Goal: Complete application form: Complete application form

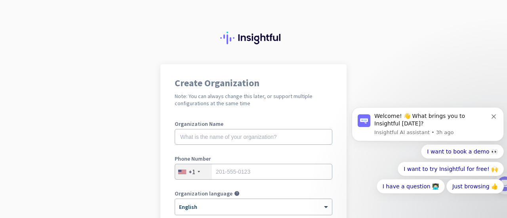
click html "Welcome! 👋 What brings you to Insightful today? Insightful AI assistant • 3h ag…"
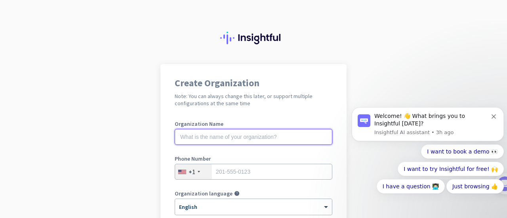
click at [228, 138] on input "text" at bounding box center [254, 137] width 158 height 16
type input "4 Consulting Inc"
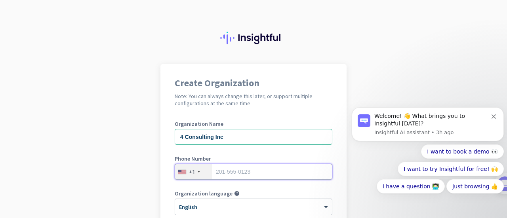
click at [231, 171] on input "tel" at bounding box center [254, 172] width 158 height 16
type input "2147249013"
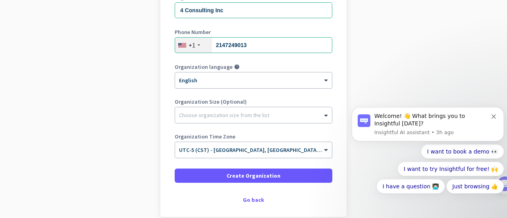
scroll to position [159, 0]
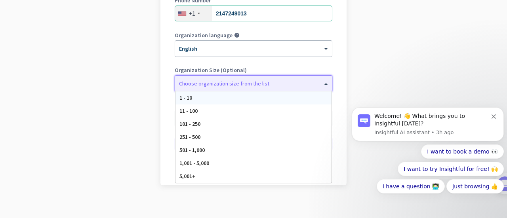
click at [205, 85] on div at bounding box center [253, 82] width 157 height 8
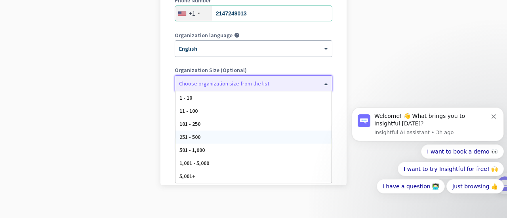
click at [191, 137] on span "251 - 500" at bounding box center [190, 137] width 21 height 7
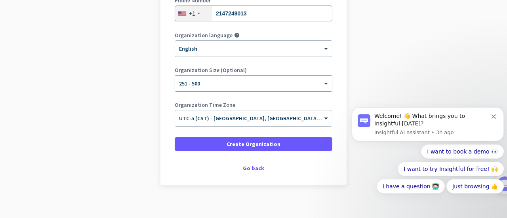
click at [494, 118] on icon "Dismiss notification" at bounding box center [494, 117] width 4 height 4
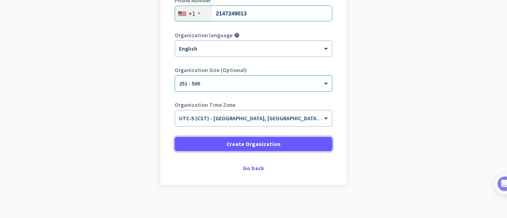
click at [273, 141] on span "Create Organization" at bounding box center [254, 144] width 54 height 8
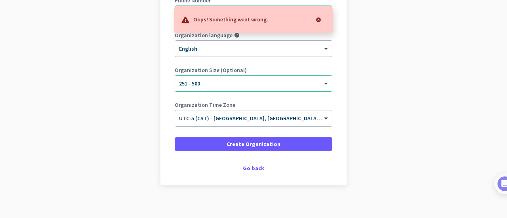
click at [256, 166] on div "Go back" at bounding box center [254, 169] width 158 height 6
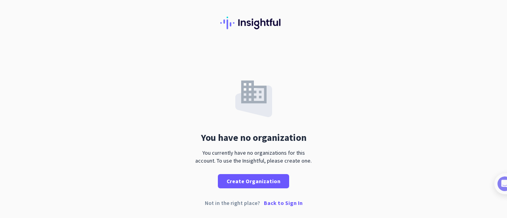
scroll to position [15, 0]
click at [287, 201] on p "Back to Sign In" at bounding box center [283, 203] width 39 height 6
